Goal: Task Accomplishment & Management: Use online tool/utility

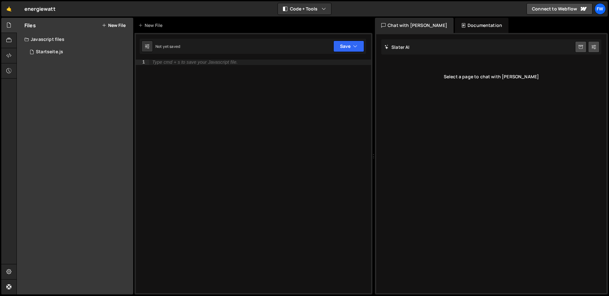
click at [52, 40] on div "Javascript files" at bounding box center [75, 39] width 116 height 13
click at [5, 39] on div at bounding box center [9, 40] width 16 height 15
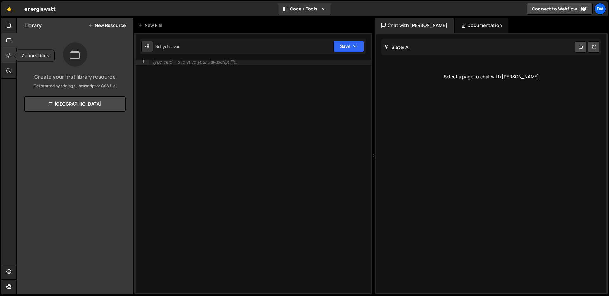
click at [4, 58] on div at bounding box center [9, 55] width 16 height 15
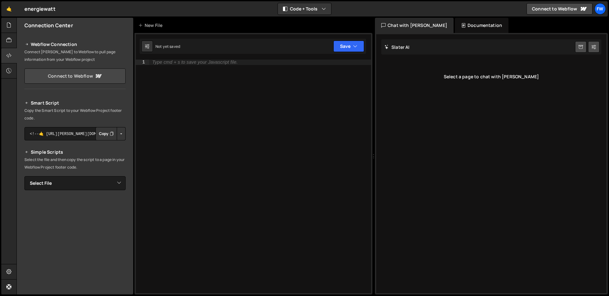
click at [69, 77] on link "Connect to Webflow" at bounding box center [74, 76] width 101 height 15
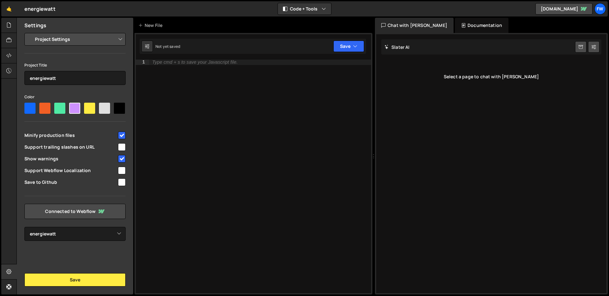
select select "64be6448914fcfbddd6681a9"
click at [474, 23] on div "Documentation" at bounding box center [482, 25] width 54 height 15
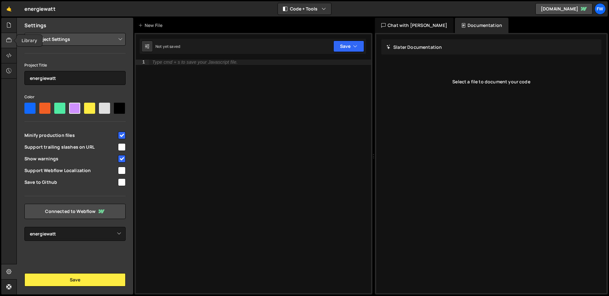
click at [10, 40] on icon at bounding box center [8, 40] width 5 height 7
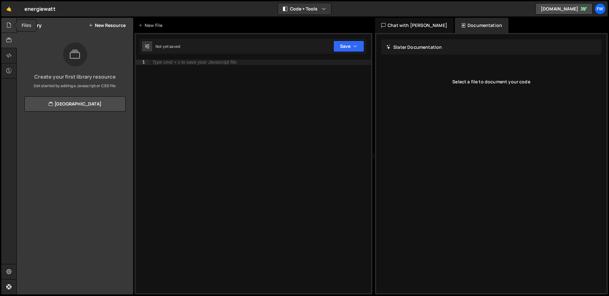
click at [10, 28] on icon at bounding box center [8, 25] width 5 height 7
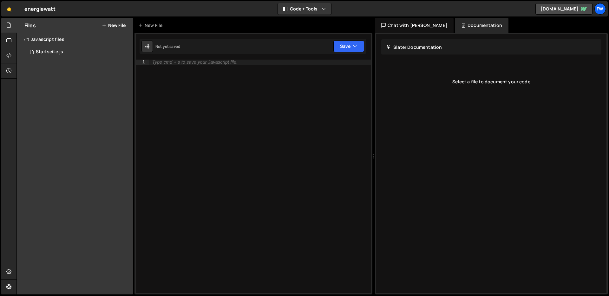
click at [35, 36] on div "Javascript files" at bounding box center [75, 39] width 116 height 13
click at [44, 39] on div "Javascript files" at bounding box center [75, 39] width 116 height 13
click at [50, 51] on div "Startseite.js" at bounding box center [49, 52] width 27 height 6
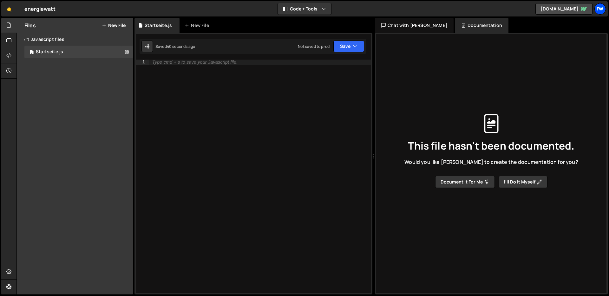
click at [598, 10] on div "fw" at bounding box center [600, 8] width 11 height 11
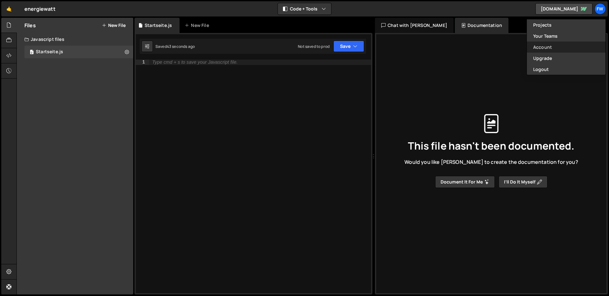
click at [547, 49] on link "Account" at bounding box center [566, 47] width 79 height 11
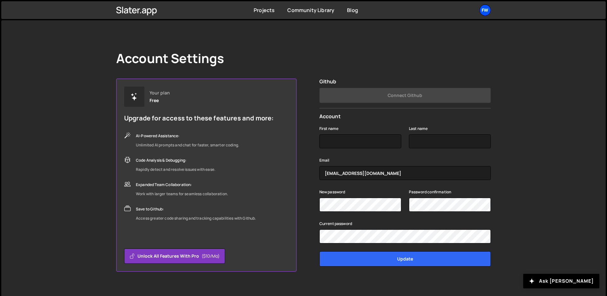
click at [489, 7] on div "fw" at bounding box center [484, 9] width 11 height 11
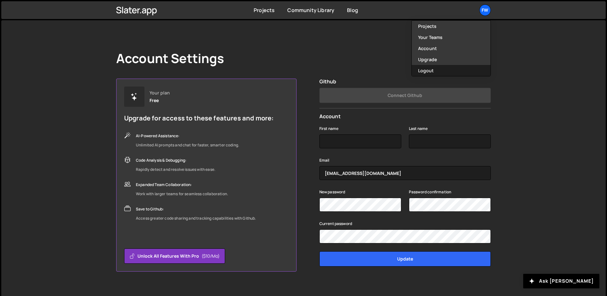
click at [444, 67] on button "Logout" at bounding box center [450, 70] width 79 height 11
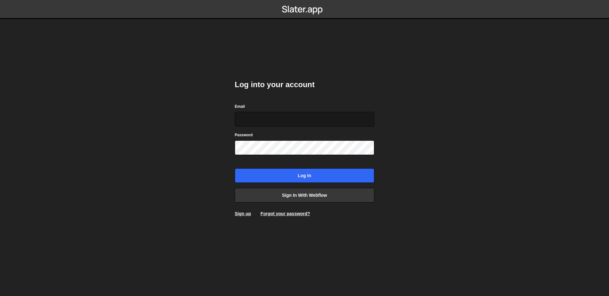
click at [264, 118] on input "Email" at bounding box center [305, 119] width 140 height 15
click at [135, 116] on body "Log into your account Email Password Log in Sign in with Webflow Sign up Forgot…" at bounding box center [304, 148] width 609 height 296
click at [271, 117] on input "Email" at bounding box center [305, 119] width 140 height 15
paste input "[EMAIL_ADDRESS][PERSON_NAME][DOMAIN_NAME]"
type input "[EMAIL_ADDRESS][PERSON_NAME][DOMAIN_NAME]"
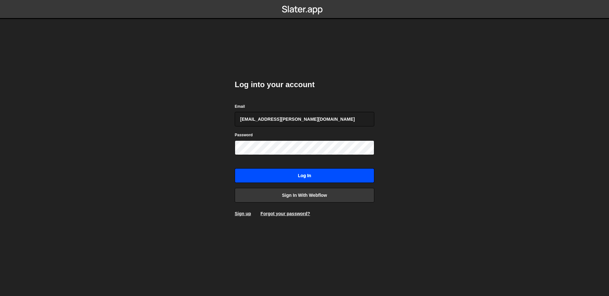
click at [323, 177] on input "Log in" at bounding box center [305, 175] width 140 height 15
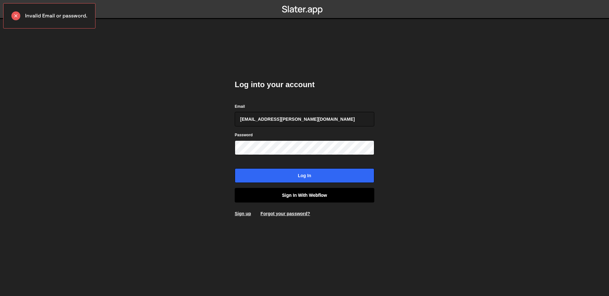
click at [299, 193] on link "Sign in with Webflow" at bounding box center [305, 195] width 140 height 15
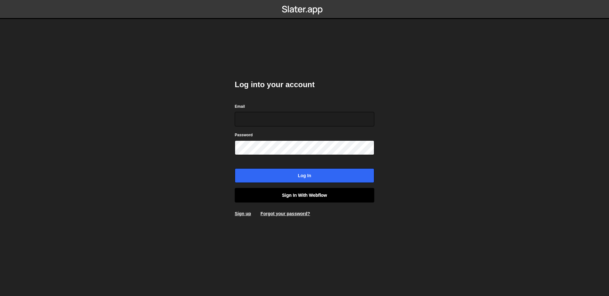
click at [309, 197] on link "Sign in with Webflow" at bounding box center [305, 195] width 140 height 15
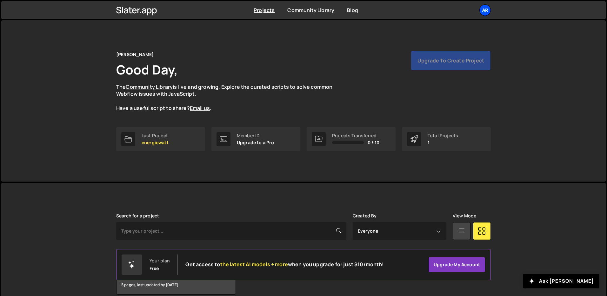
click at [483, 11] on div "Ar" at bounding box center [484, 9] width 11 height 11
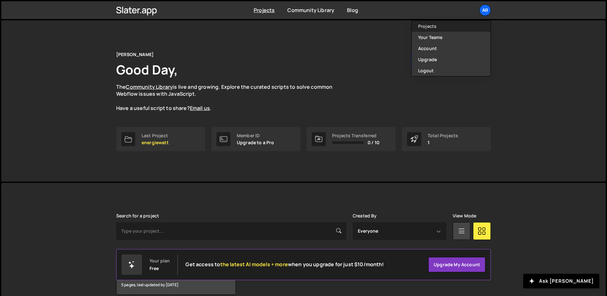
click at [430, 24] on link "Projects" at bounding box center [450, 26] width 79 height 11
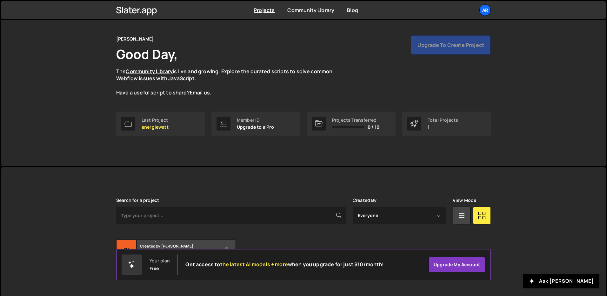
scroll to position [30, 0]
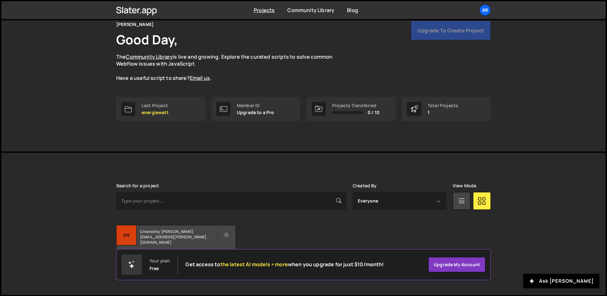
click at [161, 239] on small "Created by [PERSON_NAME][EMAIL_ADDRESS][PERSON_NAME][DOMAIN_NAME]" at bounding box center [178, 237] width 76 height 16
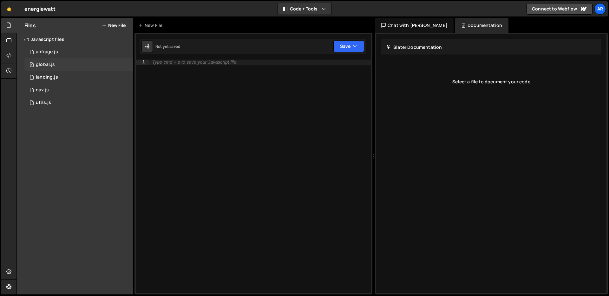
click at [60, 64] on div "0 global.js 0" at bounding box center [78, 64] width 109 height 13
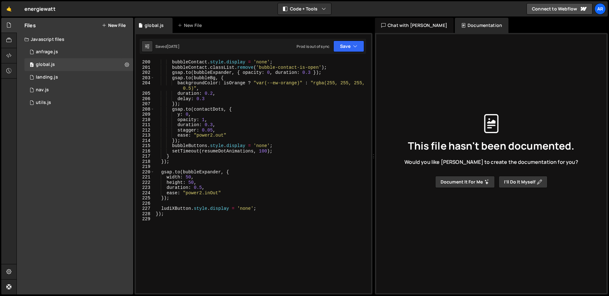
scroll to position [1132, 0]
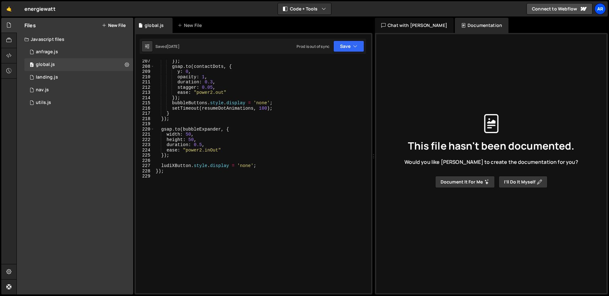
click at [601, 6] on div "Ar" at bounding box center [600, 8] width 11 height 11
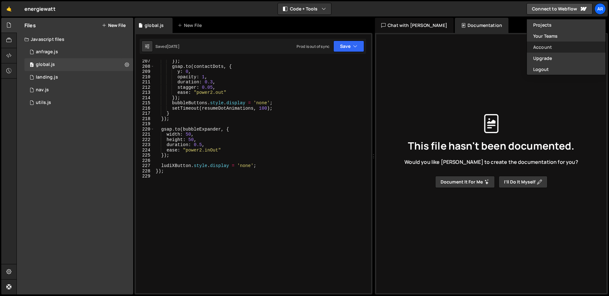
click at [560, 45] on link "Account" at bounding box center [566, 47] width 79 height 11
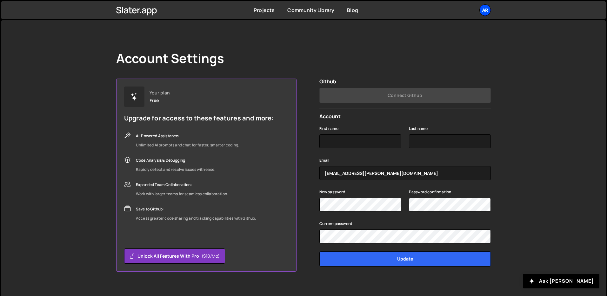
click at [489, 13] on div "Ar" at bounding box center [484, 9] width 11 height 11
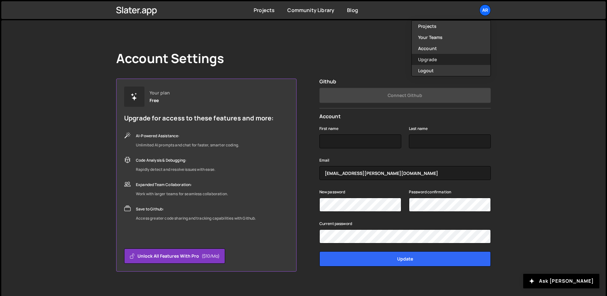
click at [460, 57] on link "Upgrade" at bounding box center [450, 59] width 79 height 11
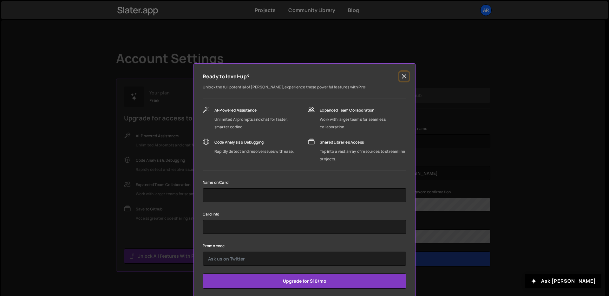
click at [400, 74] on button "Close" at bounding box center [404, 77] width 10 height 10
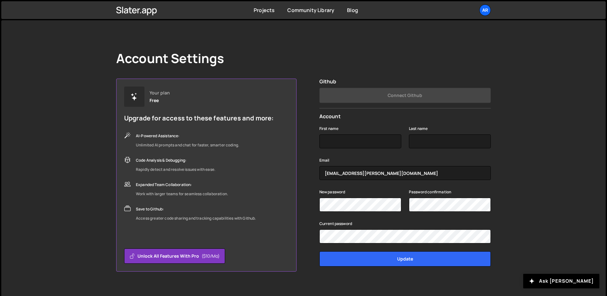
click at [264, 14] on div "Projects [GEOGRAPHIC_DATA] Blog Ar Projects Your Teams Account Upgrade Logout" at bounding box center [303, 10] width 393 height 18
click at [265, 10] on link "Projects" at bounding box center [263, 10] width 21 height 7
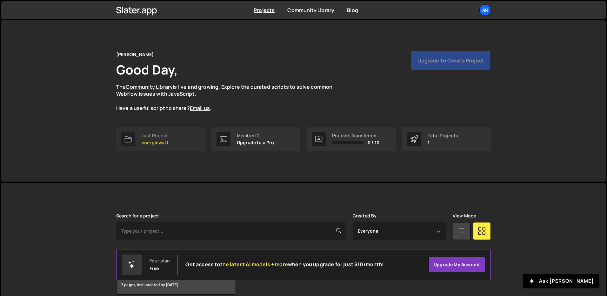
click at [163, 140] on p "energiewatt" at bounding box center [154, 142] width 27 height 5
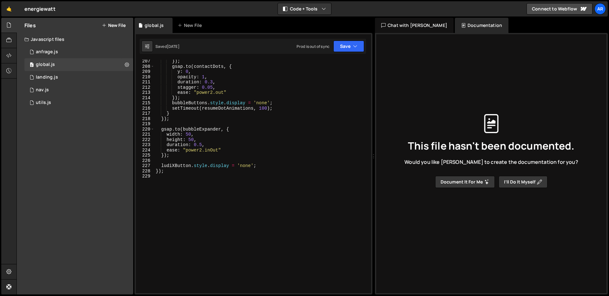
scroll to position [1132, 0]
click at [67, 77] on div "0 landing.js 0" at bounding box center [78, 77] width 109 height 13
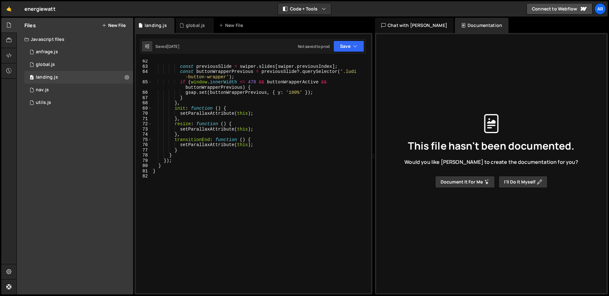
scroll to position [326, 0]
click at [85, 106] on div "0 utils.js 0" at bounding box center [78, 102] width 109 height 13
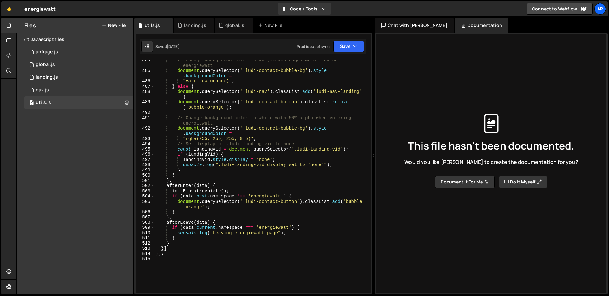
scroll to position [2786, 0]
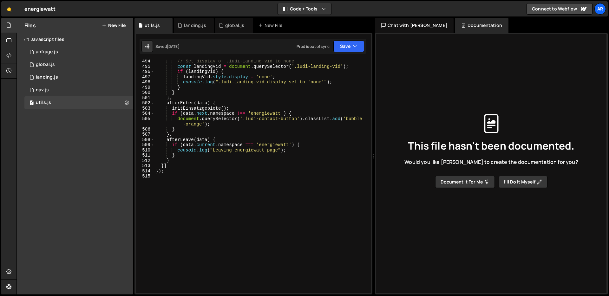
click at [199, 160] on div "// Set display of .ludi-landing-vid to none const landingVid = document . query…" at bounding box center [262, 181] width 214 height 244
type textarea "});"
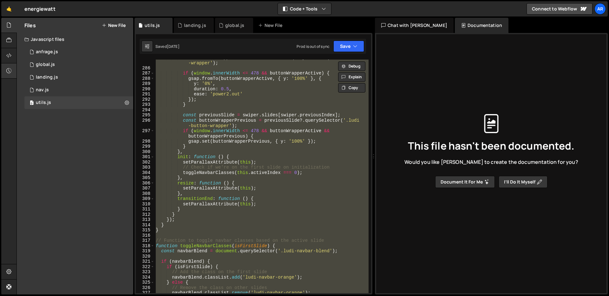
scroll to position [1502, 0]
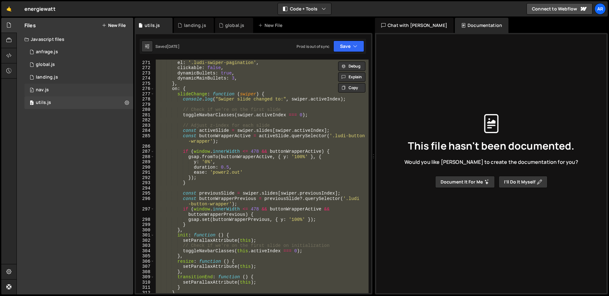
click at [51, 90] on div "0 nav.js 0" at bounding box center [78, 90] width 109 height 13
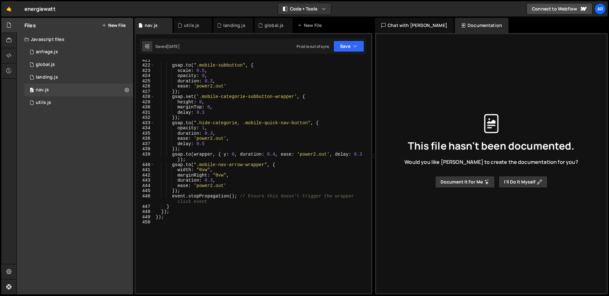
scroll to position [2430, 0]
